Goal: Task Accomplishment & Management: Use online tool/utility

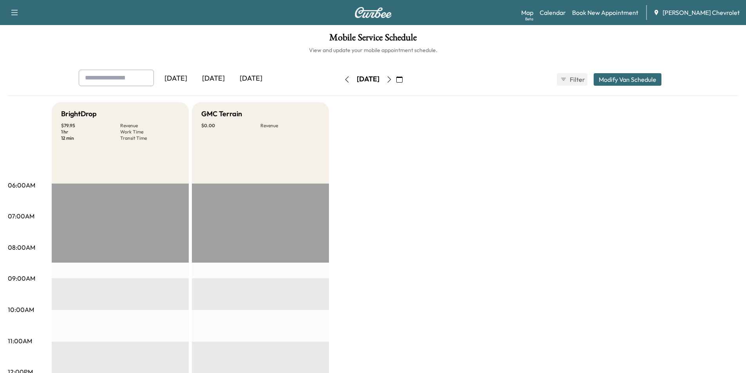
click at [402, 79] on icon "button" at bounding box center [399, 79] width 6 height 6
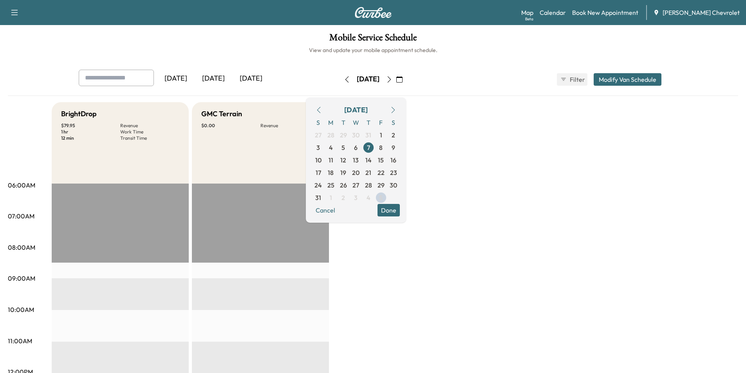
click at [396, 110] on icon "button" at bounding box center [393, 110] width 6 height 6
click at [346, 161] on span "16" at bounding box center [343, 159] width 6 height 9
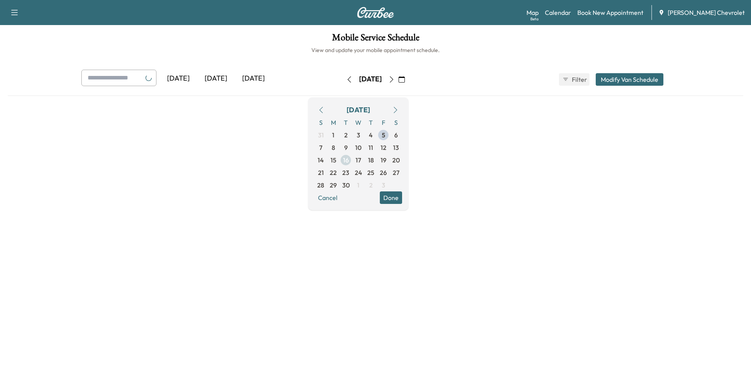
click at [337, 161] on span "15" at bounding box center [334, 159] width 6 height 9
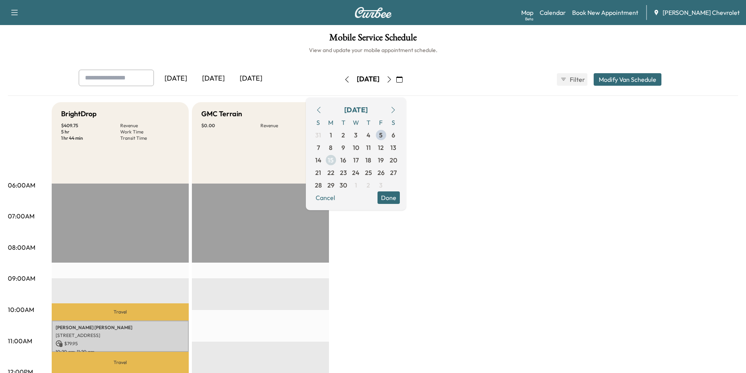
click at [333, 158] on span "15" at bounding box center [331, 159] width 6 height 9
click at [333, 159] on span "15" at bounding box center [331, 159] width 6 height 9
click at [400, 196] on button "Done" at bounding box center [388, 197] width 22 height 13
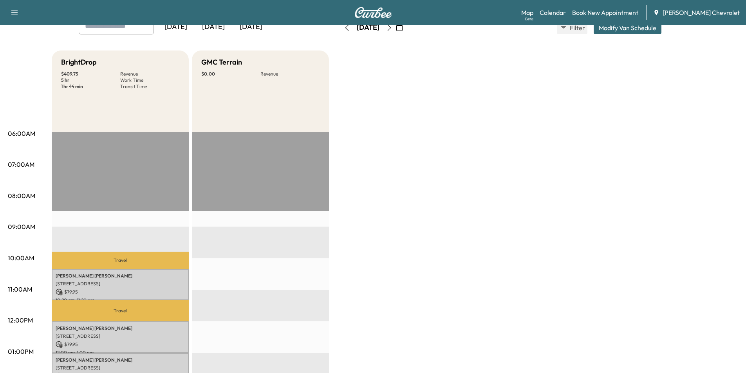
scroll to position [39, 0]
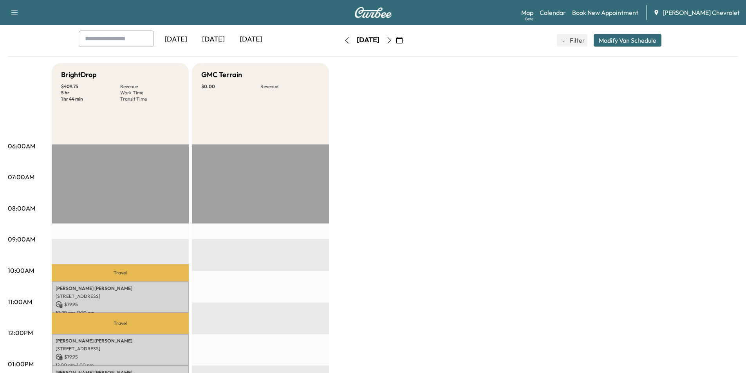
click at [392, 41] on icon "button" at bounding box center [389, 40] width 6 height 6
